Goal: Task Accomplishment & Management: Manage account settings

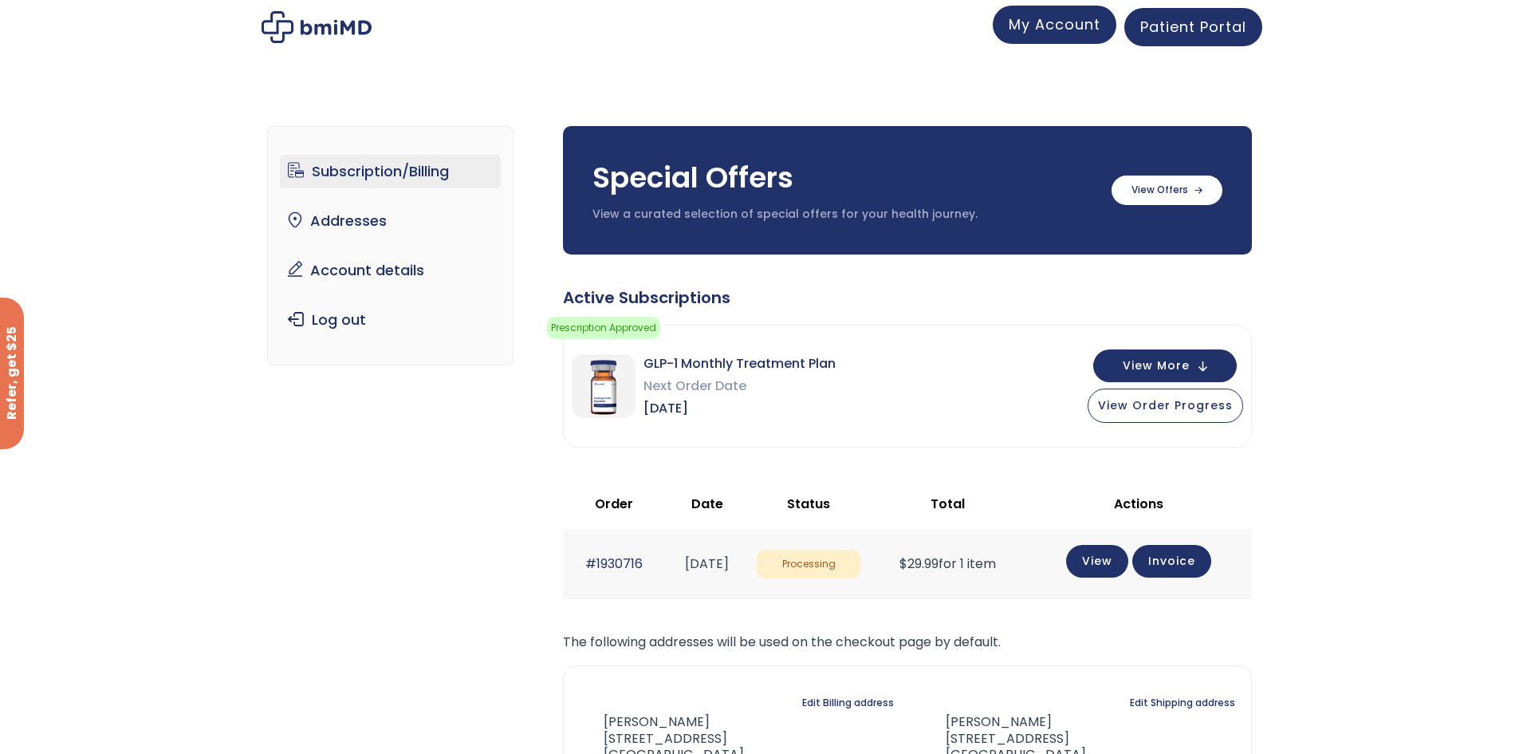
click at [1050, 21] on span "My Account" at bounding box center [1055, 24] width 92 height 20
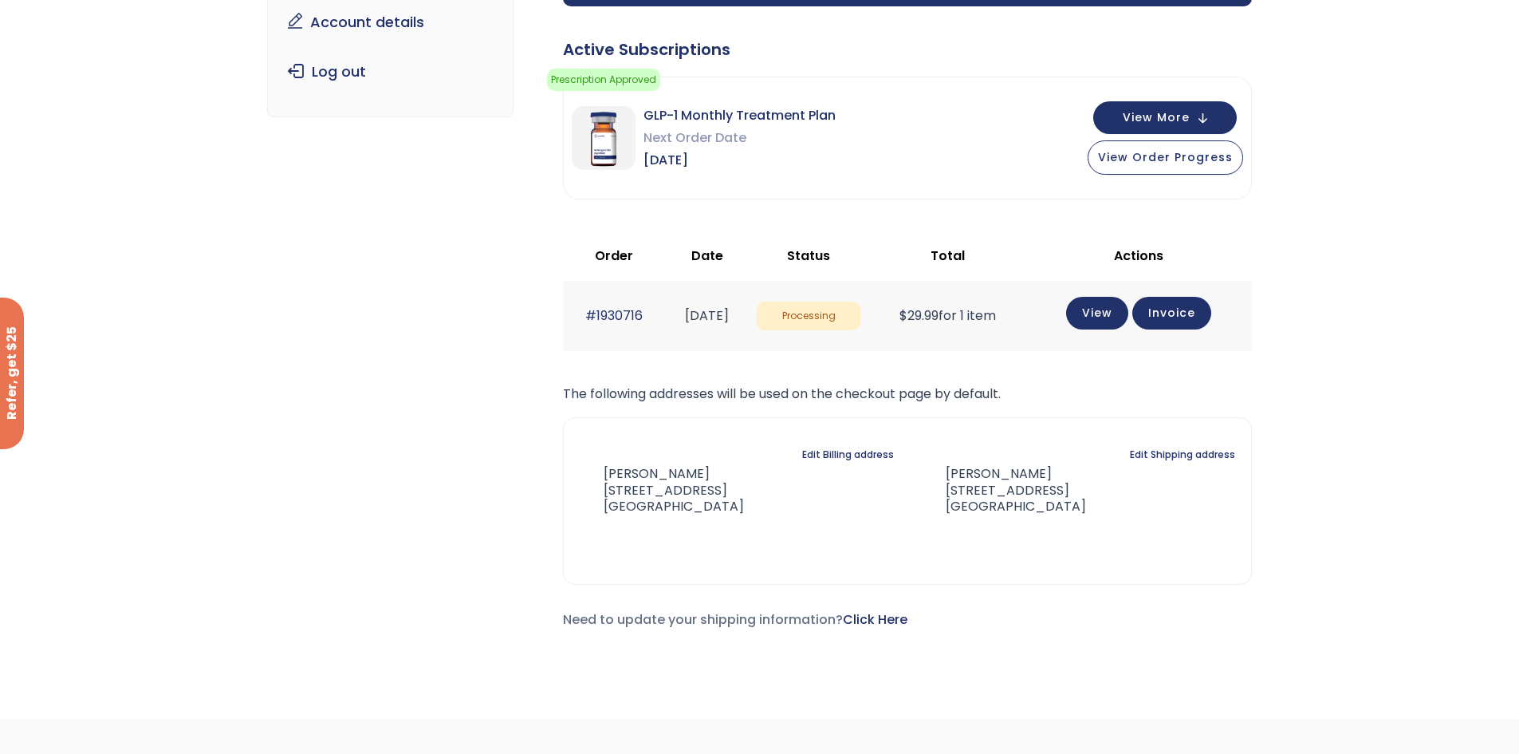
scroll to position [239, 0]
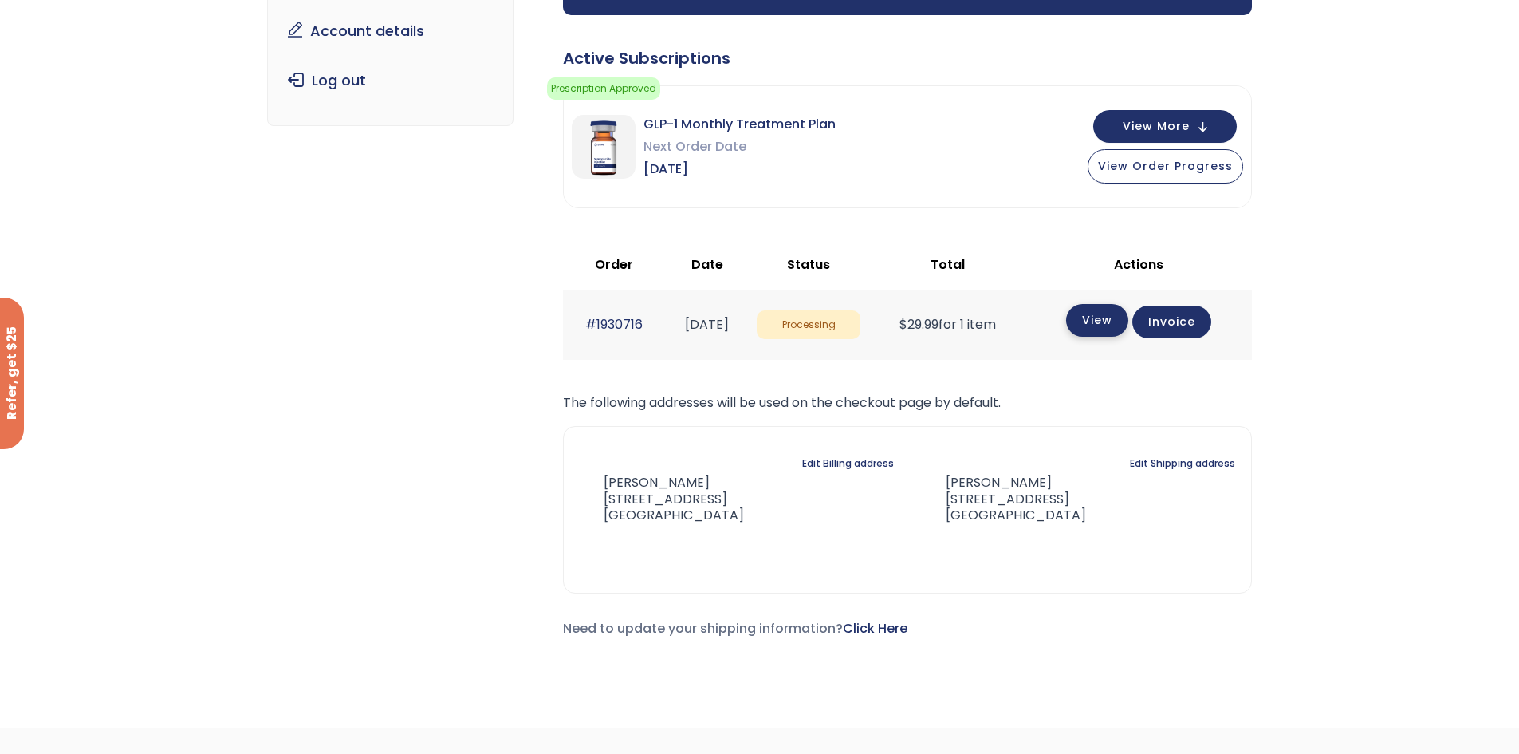
click at [1119, 320] on link "View" at bounding box center [1097, 320] width 62 height 33
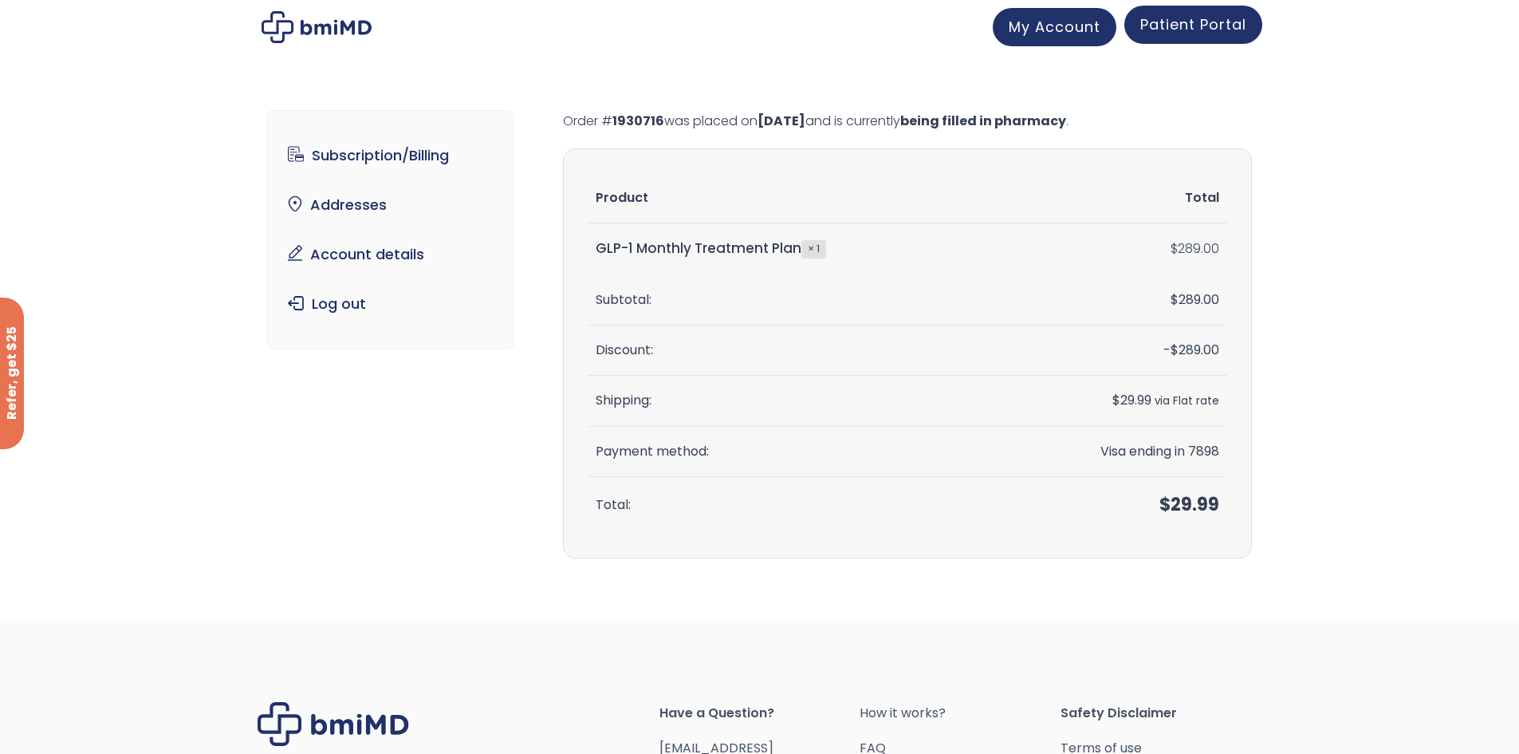
click at [1218, 18] on span "Patient Portal" at bounding box center [1193, 24] width 106 height 20
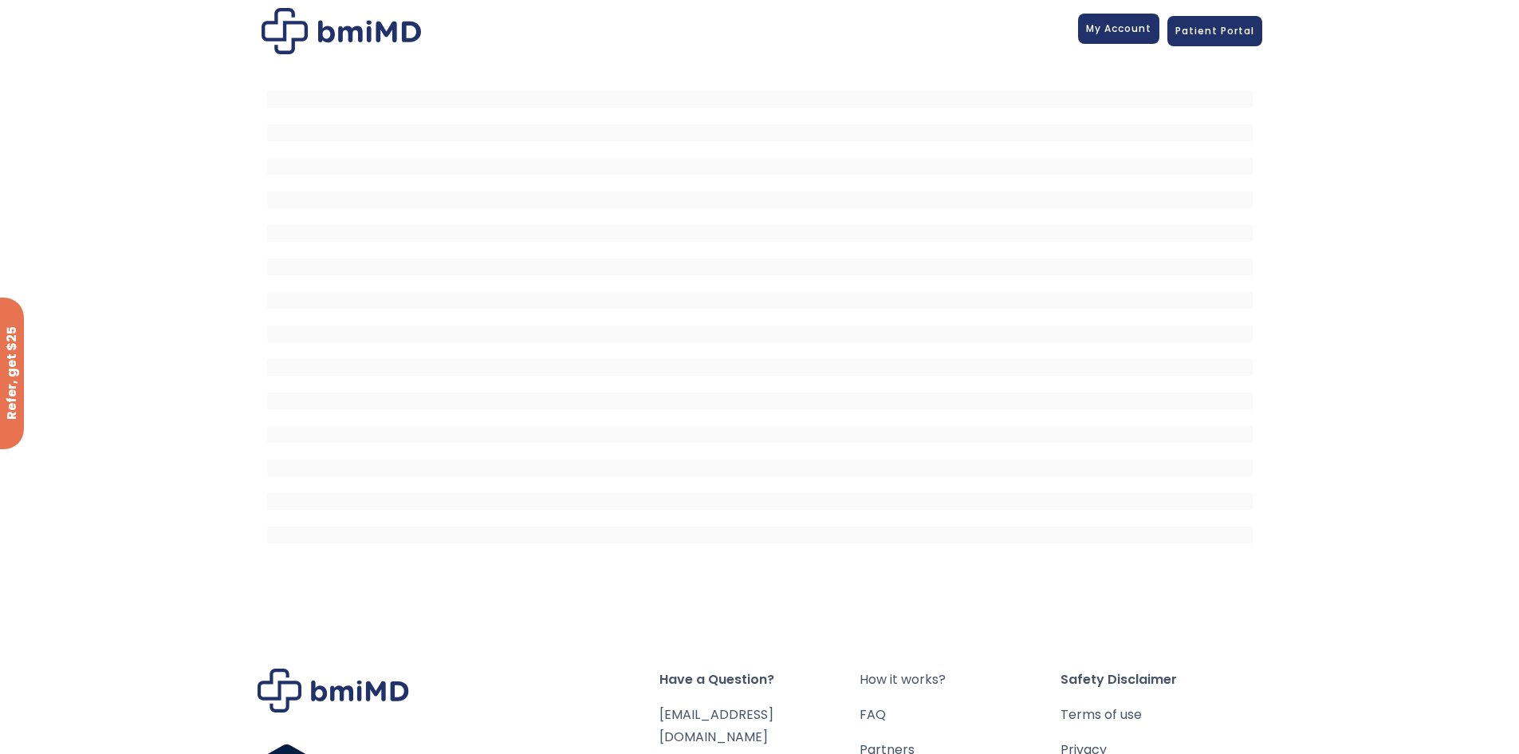
click at [1109, 24] on span "My Account" at bounding box center [1118, 29] width 65 height 14
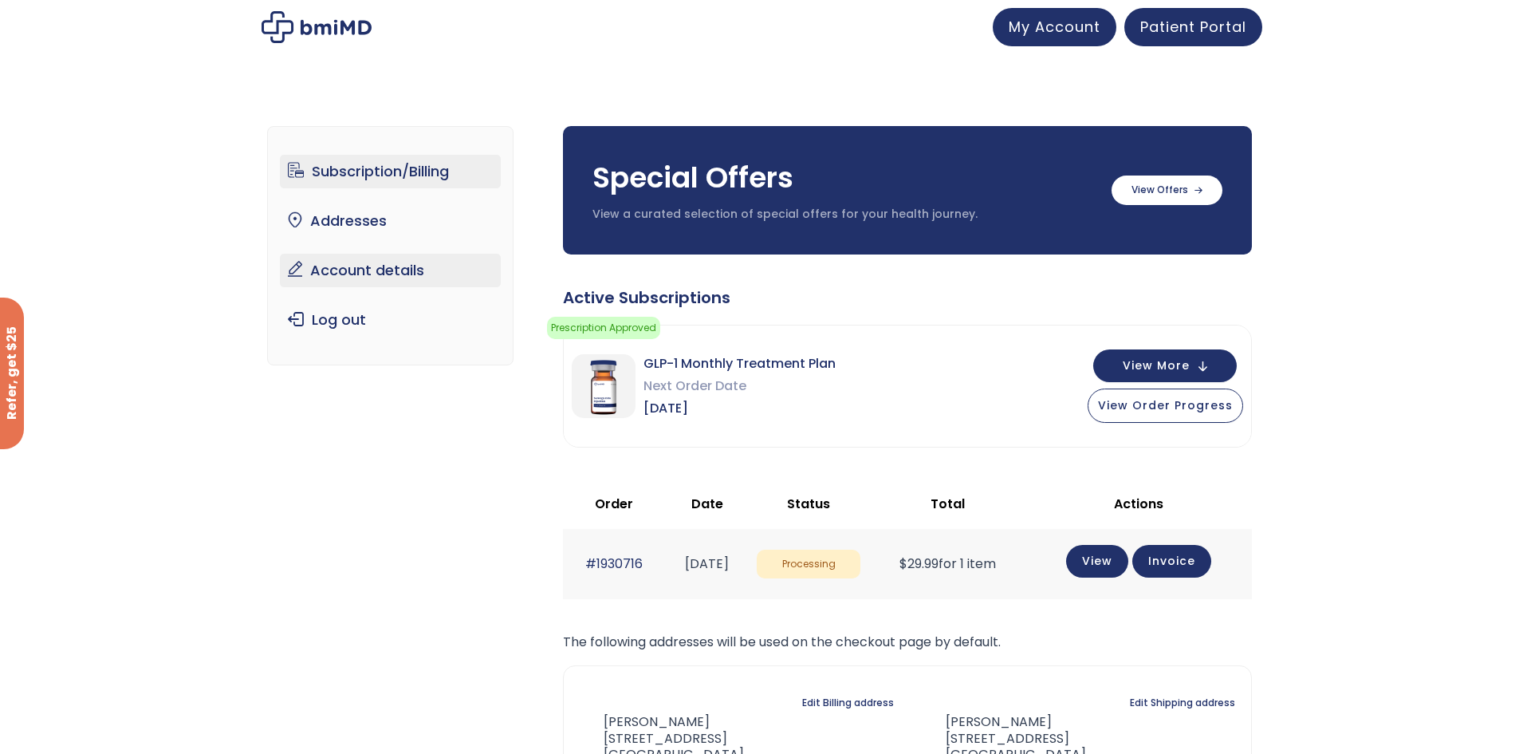
click at [366, 262] on link "Account details" at bounding box center [390, 270] width 221 height 33
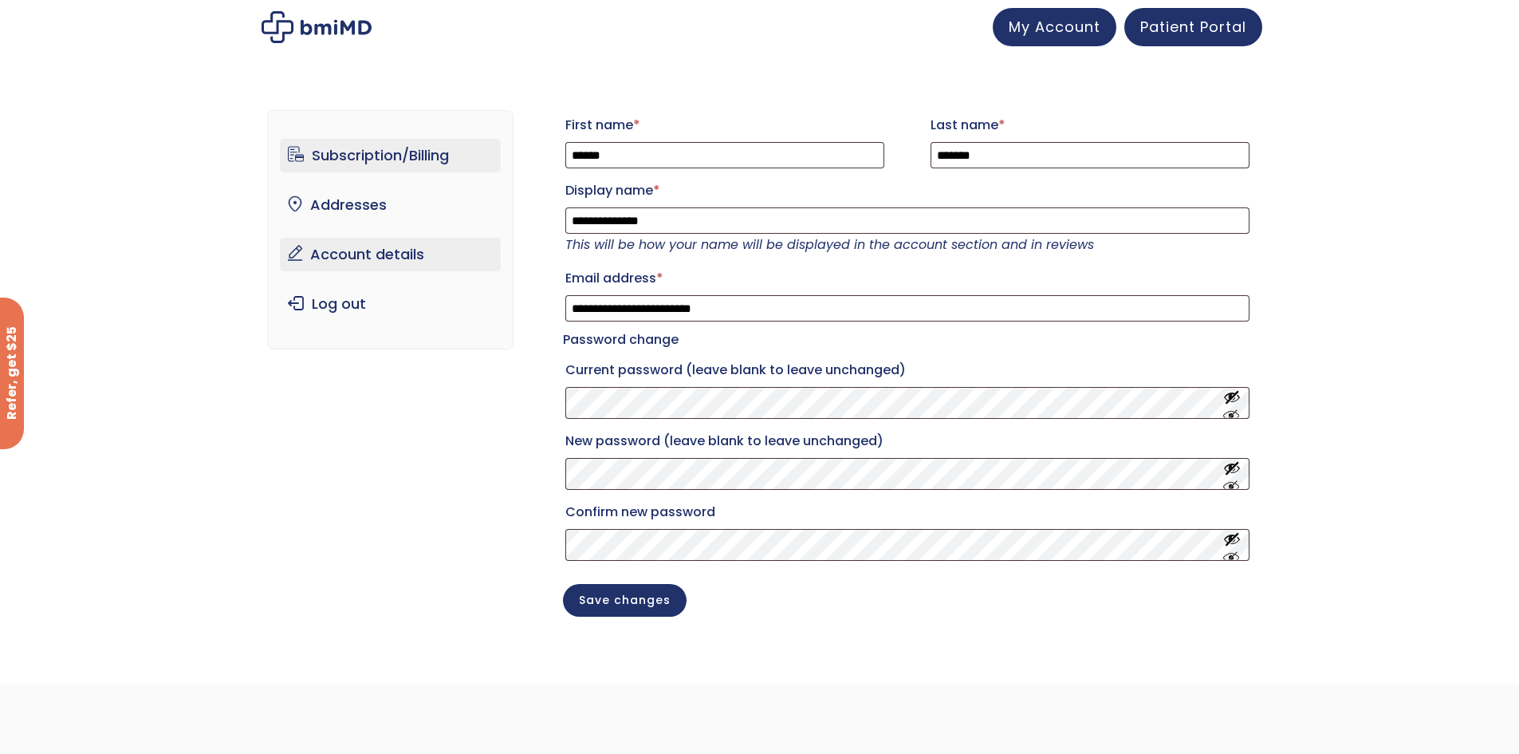
click at [413, 155] on link "Subscription/Billing" at bounding box center [390, 155] width 221 height 33
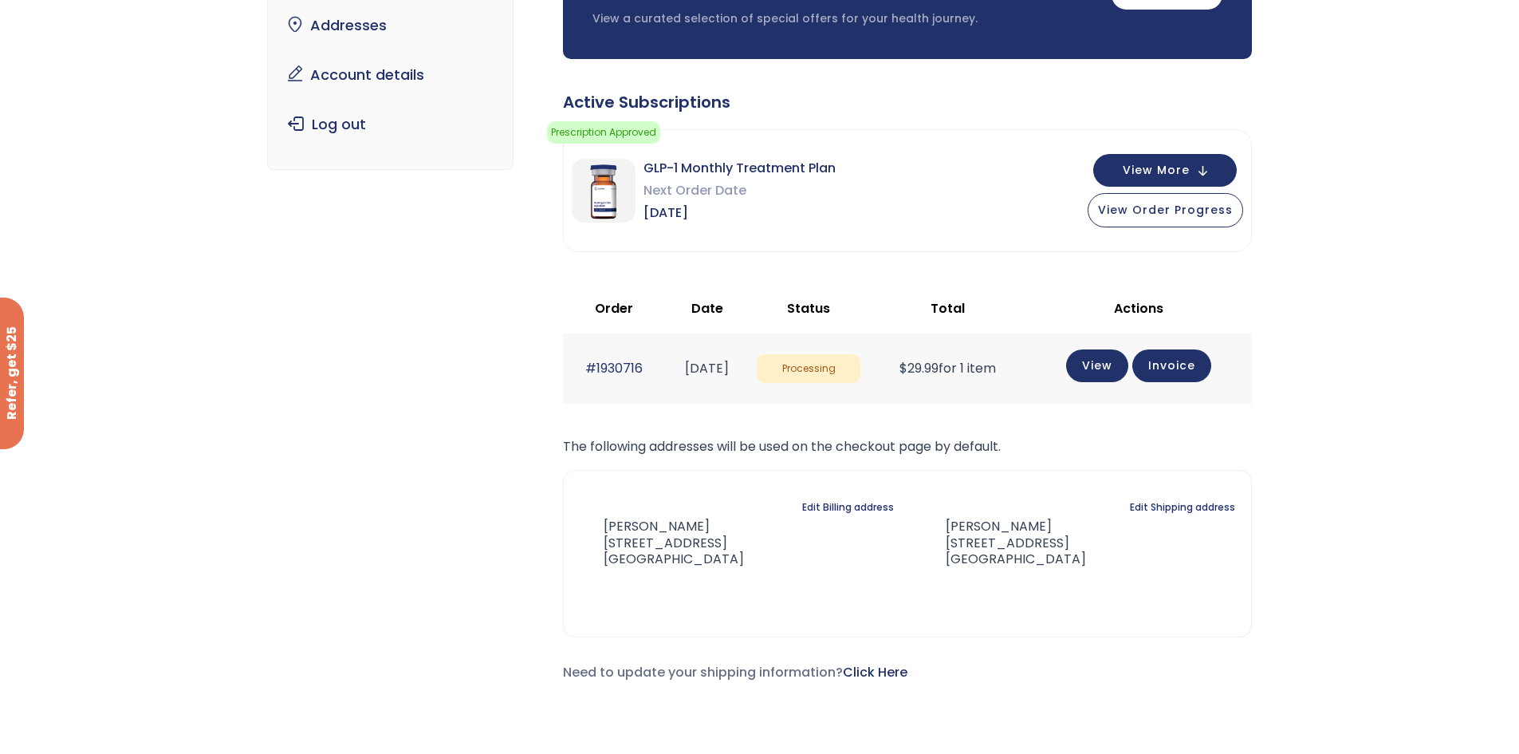
scroll to position [239, 0]
